Goal: Check status: Check status

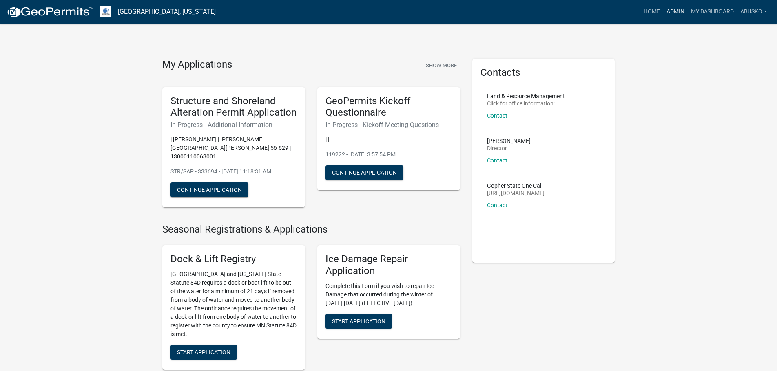
click at [677, 9] on link "Admin" at bounding box center [675, 11] width 24 height 15
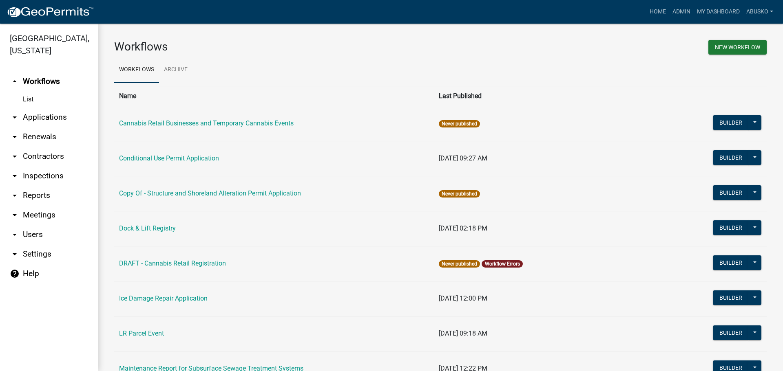
click at [41, 117] on link "arrow_drop_down Applications" at bounding box center [49, 118] width 98 height 20
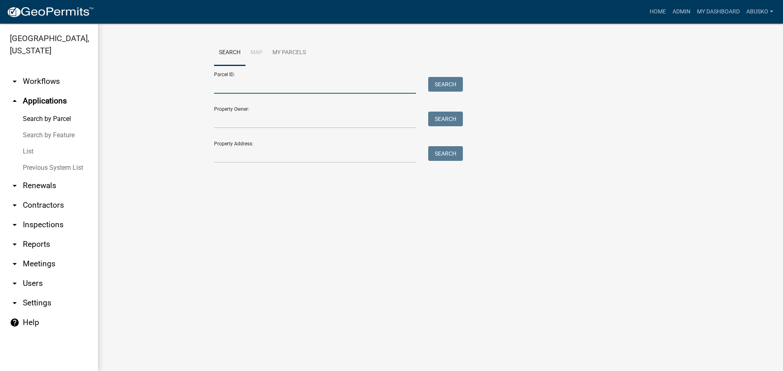
click at [256, 88] on input "Parcel ID:" at bounding box center [315, 85] width 202 height 17
paste input "14000160138000"
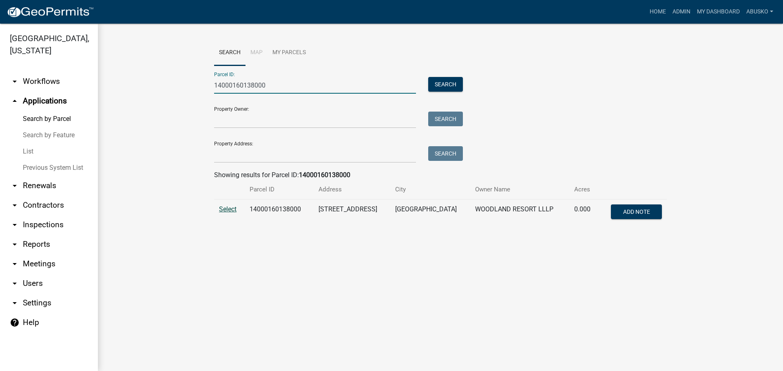
type input "14000160138000"
click at [229, 207] on span "Select" at bounding box center [228, 209] width 18 height 8
